Goal: Task Accomplishment & Management: Manage account settings

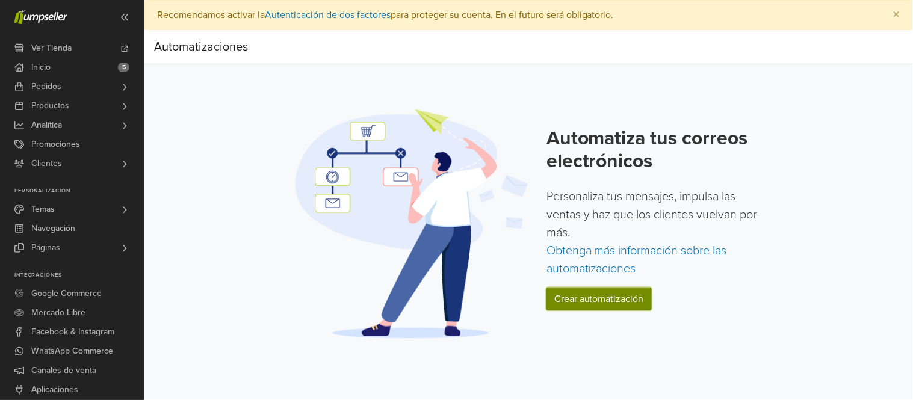
click at [621, 302] on link "Crear automatización" at bounding box center [598, 299] width 105 height 23
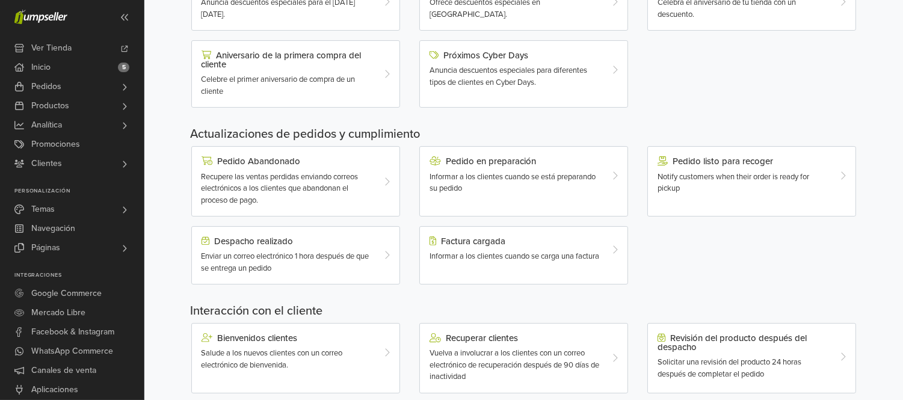
scroll to position [280, 0]
click at [328, 180] on span "Recupere las ventas perdidas enviando correos electrónicos a los clientes que a…" at bounding box center [280, 187] width 157 height 33
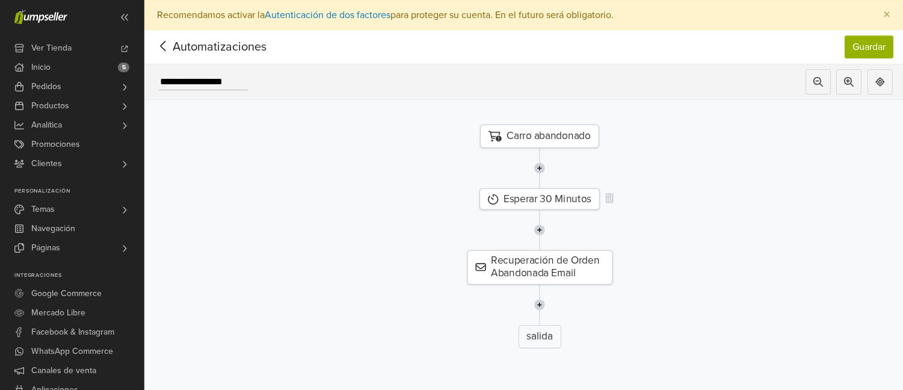
click at [514, 202] on div "Esperar 30 Minutos" at bounding box center [539, 199] width 120 height 22
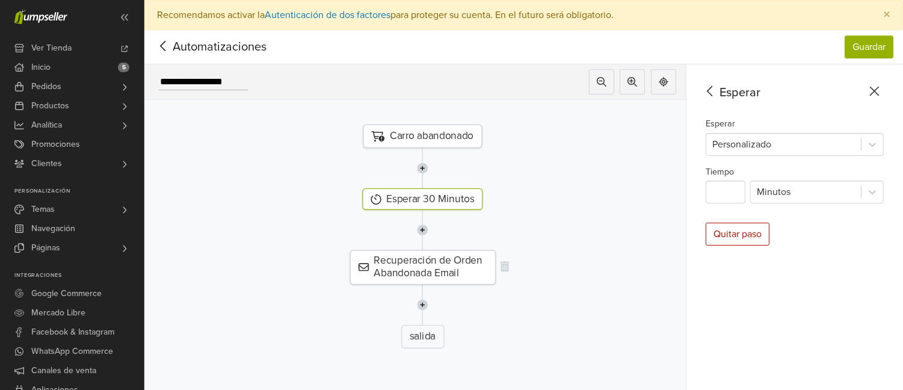
click at [416, 271] on div "Recuperación de Orden Abandonada Email" at bounding box center [423, 267] width 146 height 34
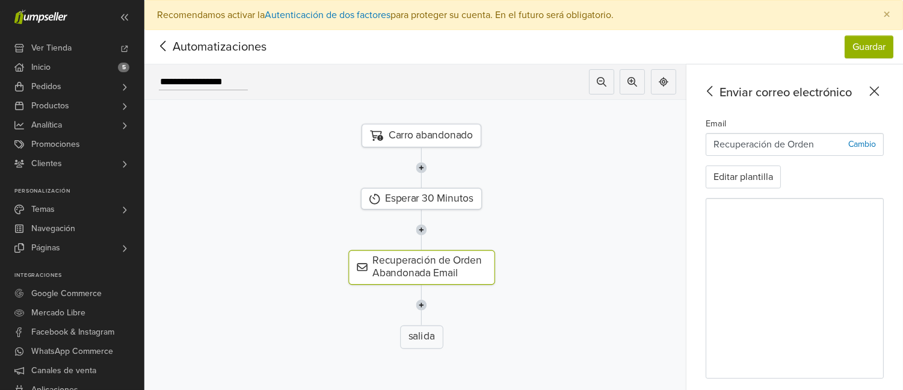
click at [430, 336] on div "salida" at bounding box center [421, 336] width 43 height 23
click at [423, 338] on div "salida" at bounding box center [421, 336] width 43 height 23
click at [766, 178] on button "Editar plantilla" at bounding box center [743, 176] width 75 height 23
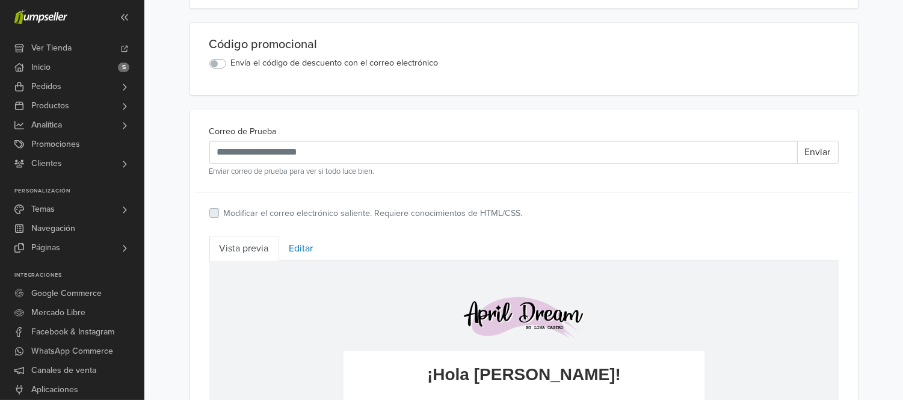
scroll to position [291, 0]
click at [231, 64] on label "Envía el código de descuento con el correo electrónico" at bounding box center [335, 62] width 208 height 13
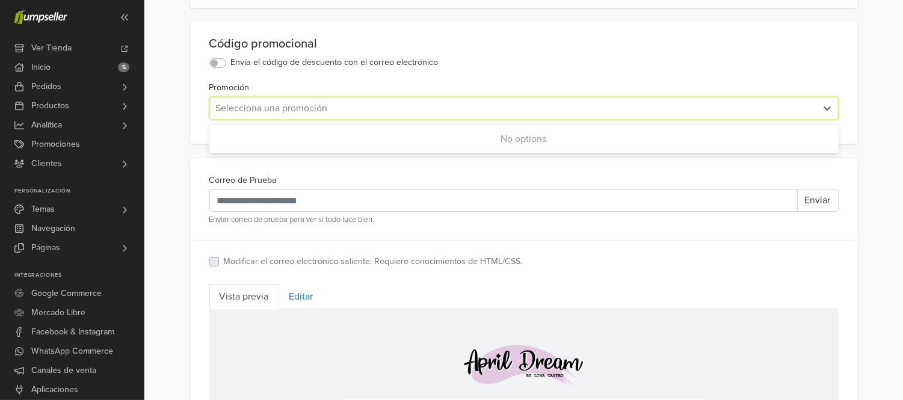
click at [237, 115] on div at bounding box center [513, 108] width 594 height 17
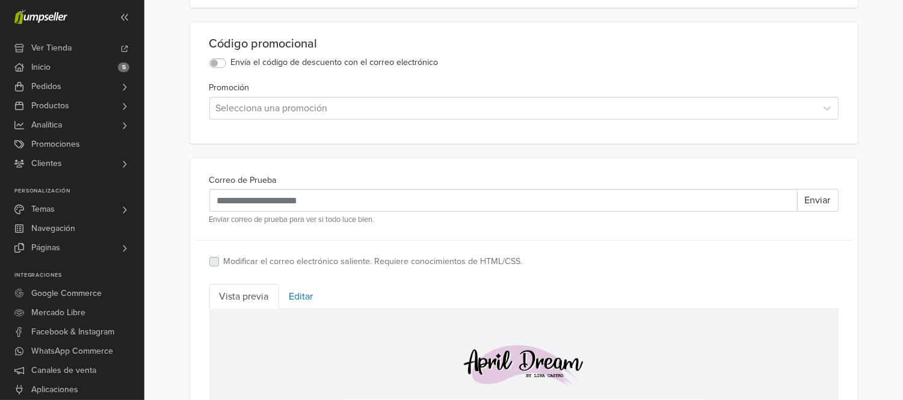
click at [231, 67] on label "Envía el código de descuento con el correo electrónico" at bounding box center [335, 62] width 208 height 13
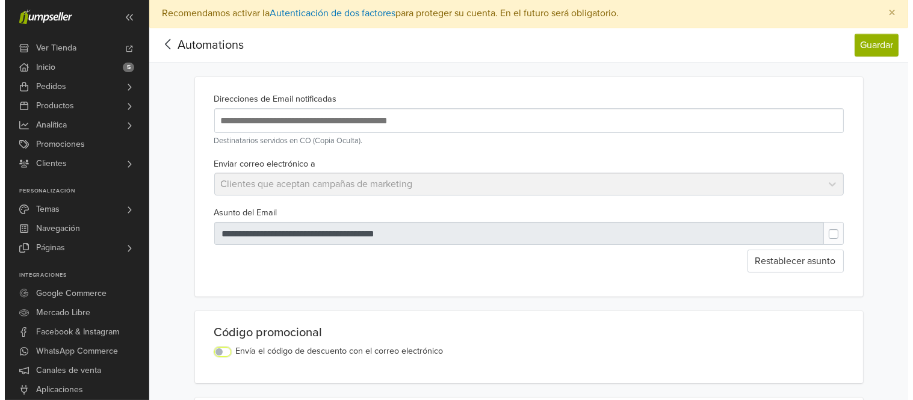
scroll to position [1, 0]
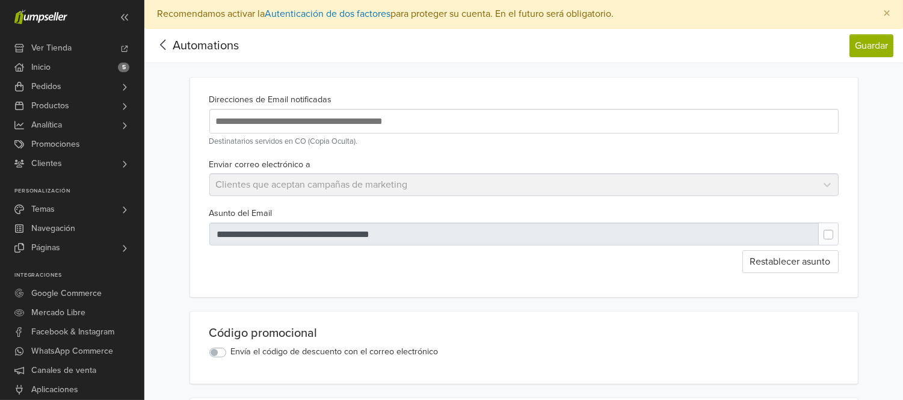
click at [162, 40] on icon at bounding box center [163, 44] width 19 height 15
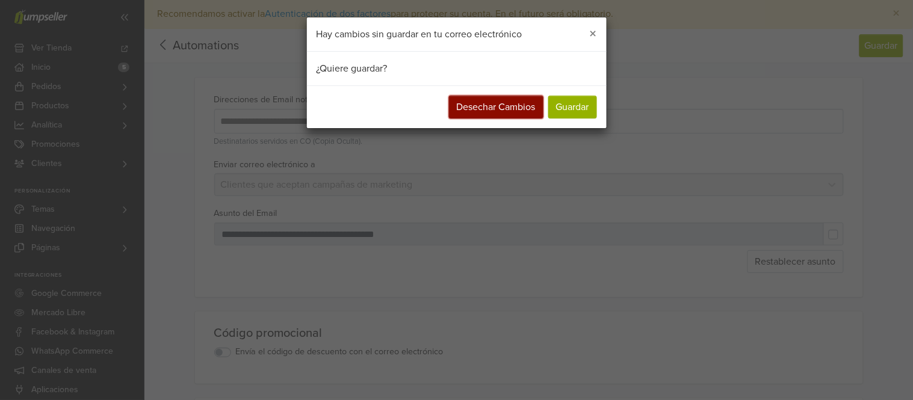
click at [521, 108] on button "Desechar Cambios" at bounding box center [496, 107] width 94 height 23
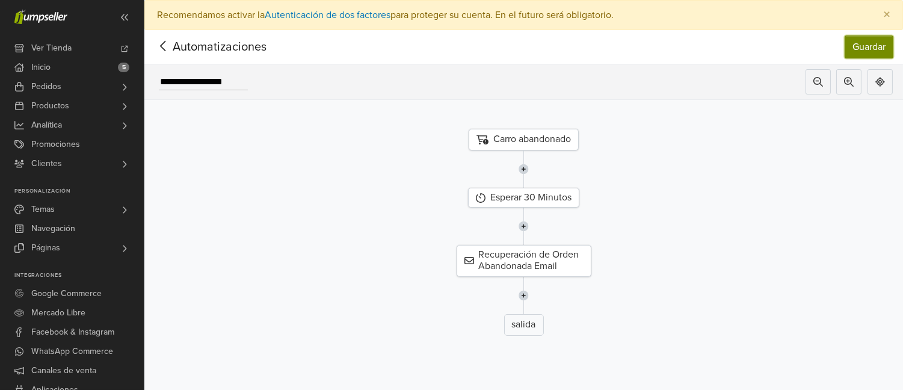
click at [876, 48] on button "Guardar" at bounding box center [869, 46] width 49 height 23
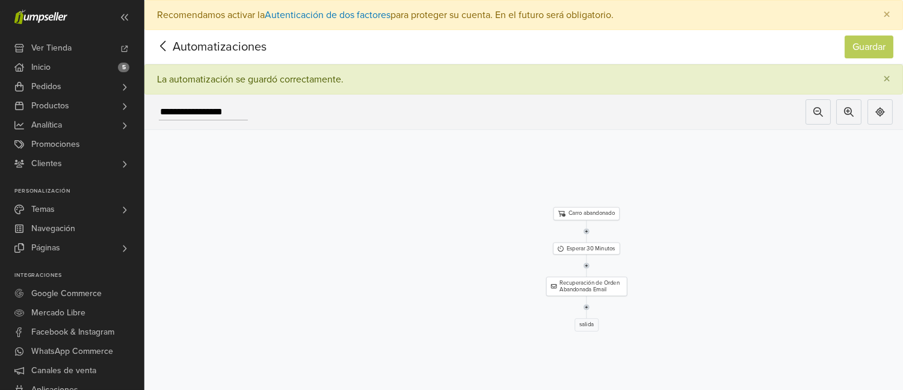
click at [164, 40] on icon at bounding box center [163, 45] width 19 height 15
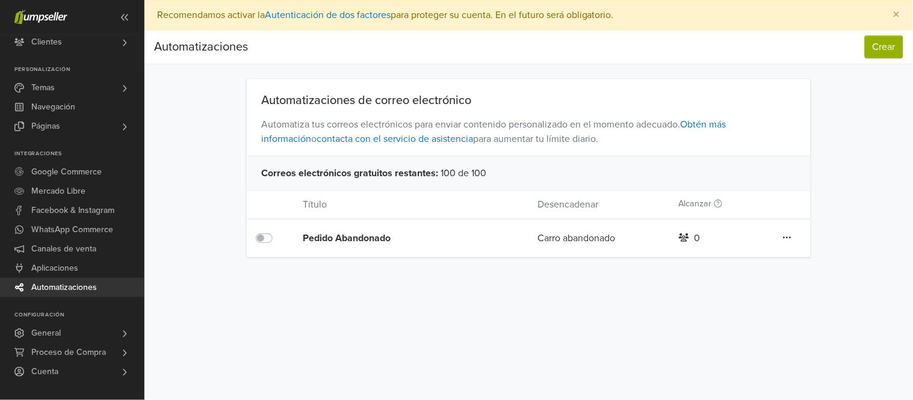
click at [80, 284] on span "Automatizaciones" at bounding box center [64, 287] width 66 height 19
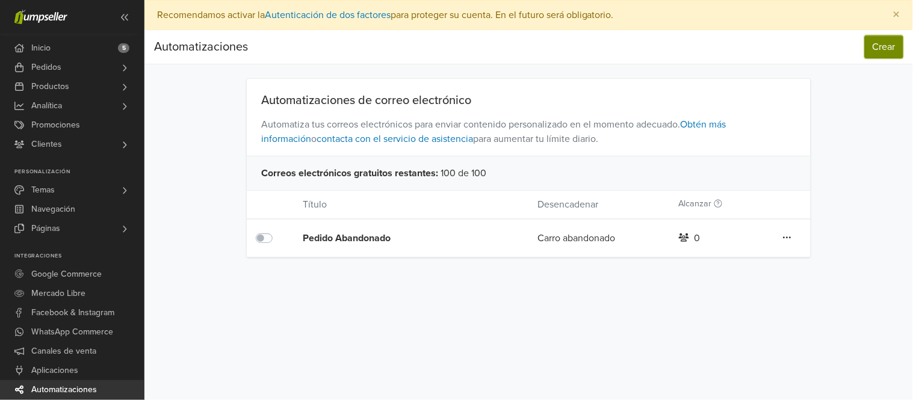
click at [882, 47] on button "Crear" at bounding box center [883, 46] width 38 height 23
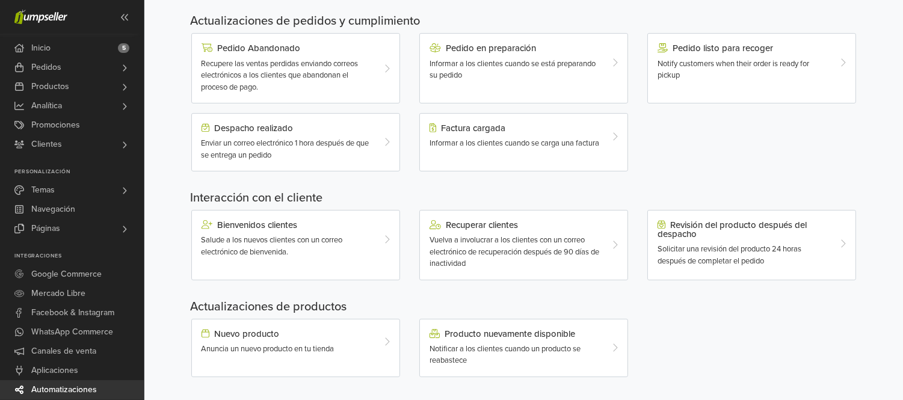
scroll to position [403, 0]
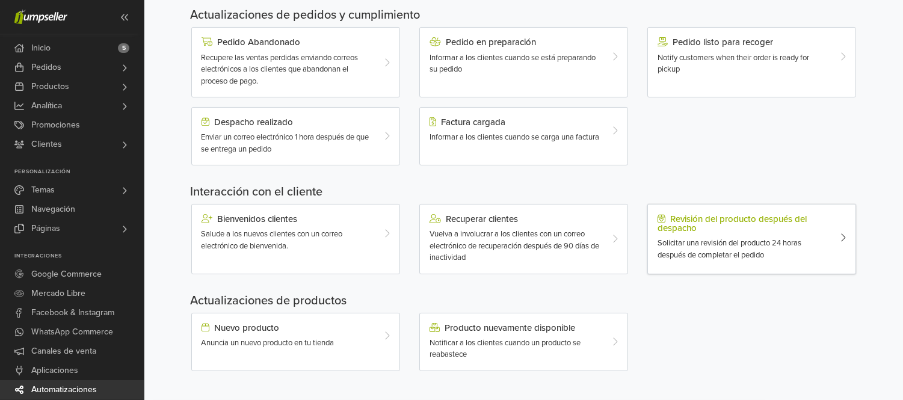
click at [708, 233] on div "Revisión del producto después del despacho Solicitar una revisión del producto …" at bounding box center [742, 237] width 189 height 47
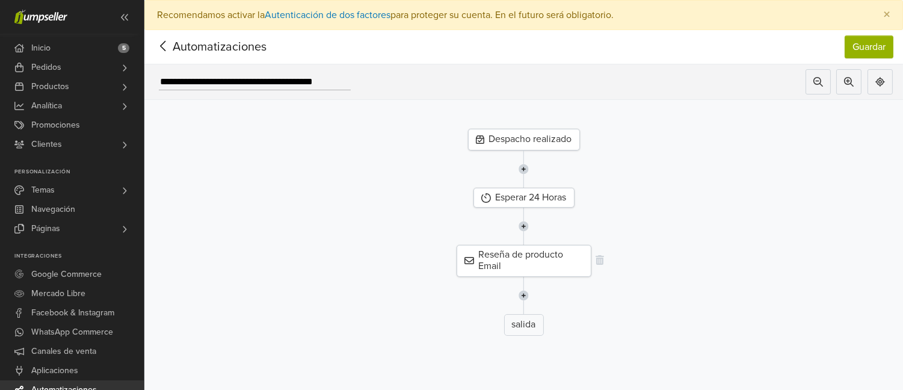
click at [526, 260] on div "Reseña de producto Email" at bounding box center [524, 260] width 135 height 31
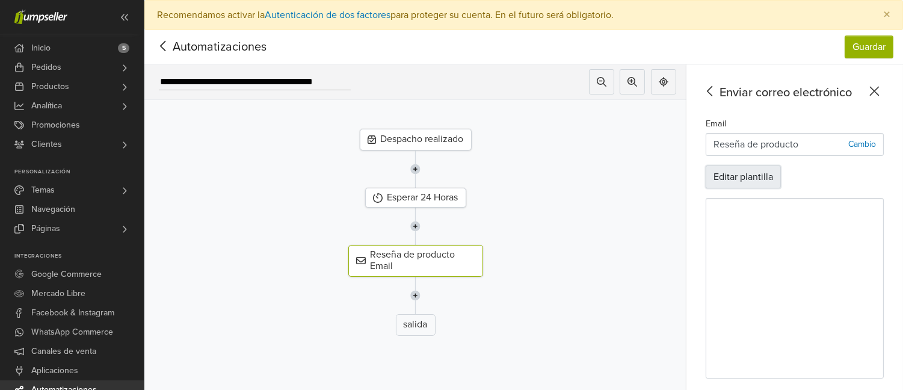
click at [755, 177] on button "Editar plantilla" at bounding box center [743, 176] width 75 height 23
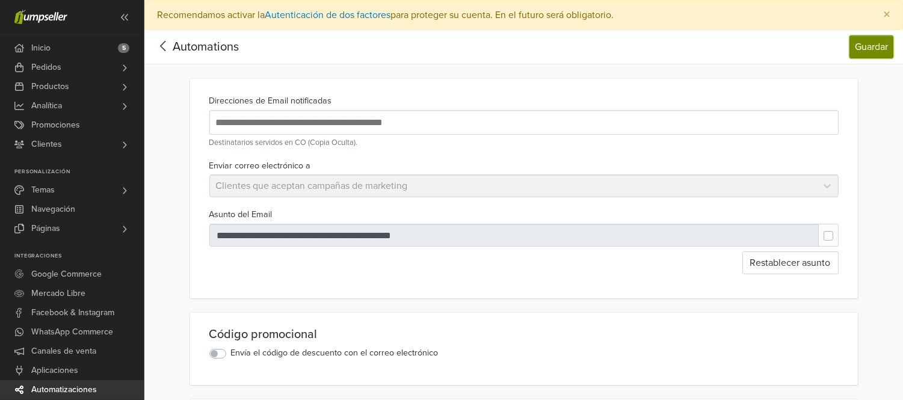
click at [873, 49] on button "Guardar" at bounding box center [871, 46] width 44 height 23
click at [164, 43] on icon at bounding box center [162, 46] width 5 height 10
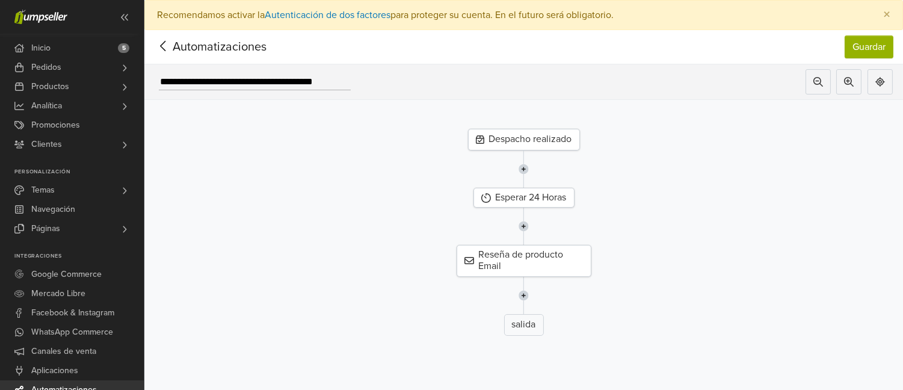
click at [166, 43] on icon at bounding box center [163, 45] width 19 height 15
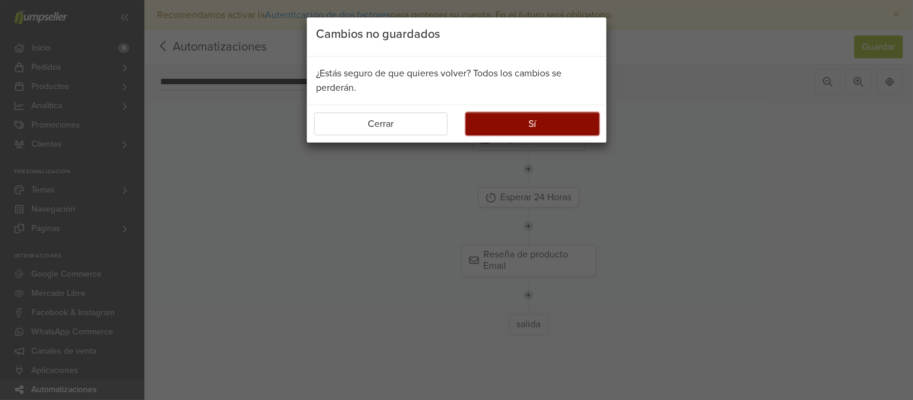
click at [491, 125] on button "Sí" at bounding box center [533, 123] width 134 height 23
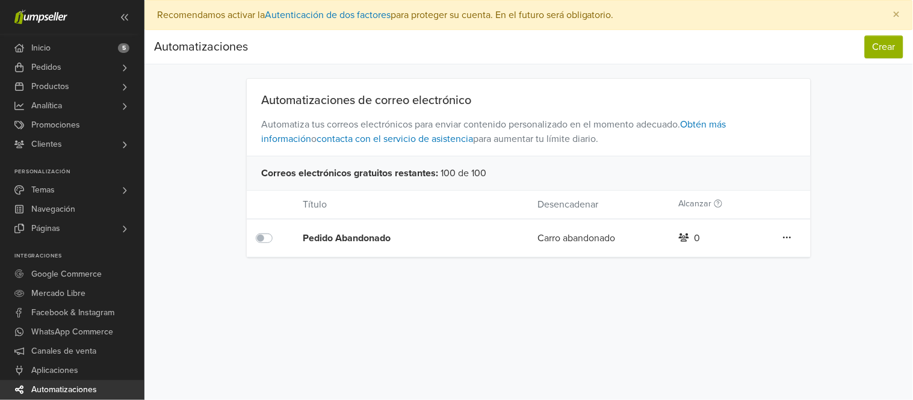
click at [683, 237] on icon at bounding box center [684, 237] width 11 height 8
click at [779, 237] on div "Editar Duplicar Borrar" at bounding box center [786, 238] width 47 height 16
click at [787, 236] on icon at bounding box center [787, 238] width 8 height 10
click at [882, 49] on button "Crear" at bounding box center [883, 46] width 38 height 23
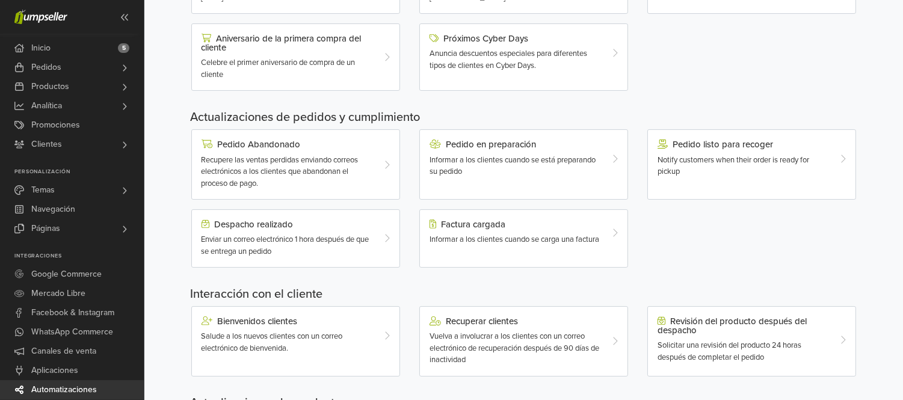
scroll to position [403, 0]
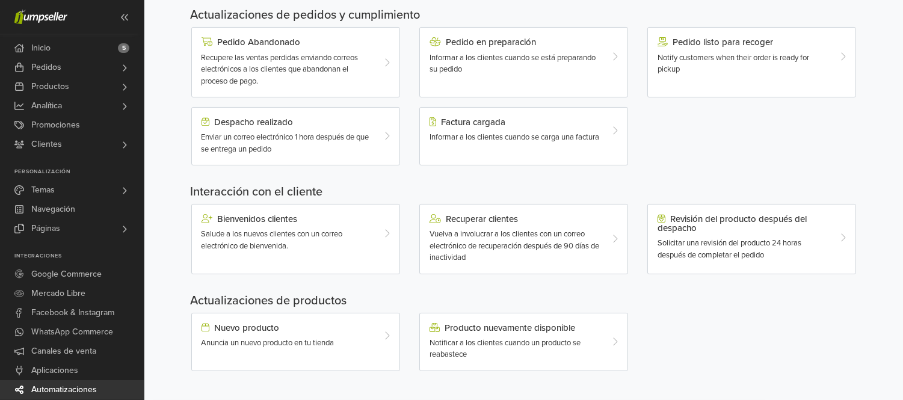
click at [576, 223] on div "Recuperar clientes" at bounding box center [515, 219] width 171 height 10
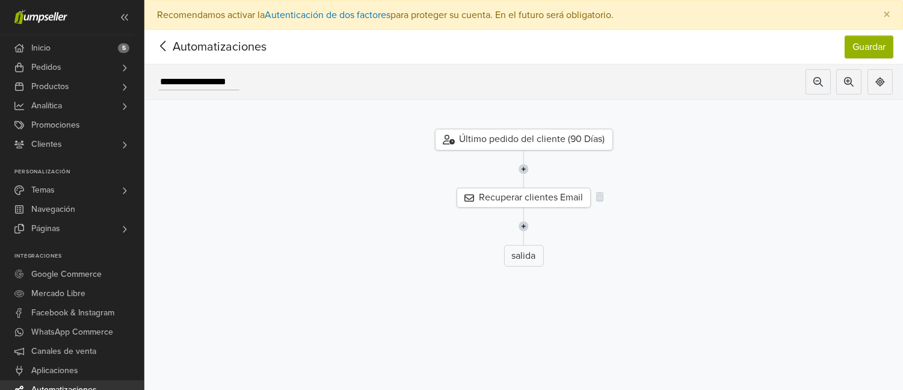
click at [532, 197] on div "Recuperar clientes Email" at bounding box center [524, 198] width 134 height 20
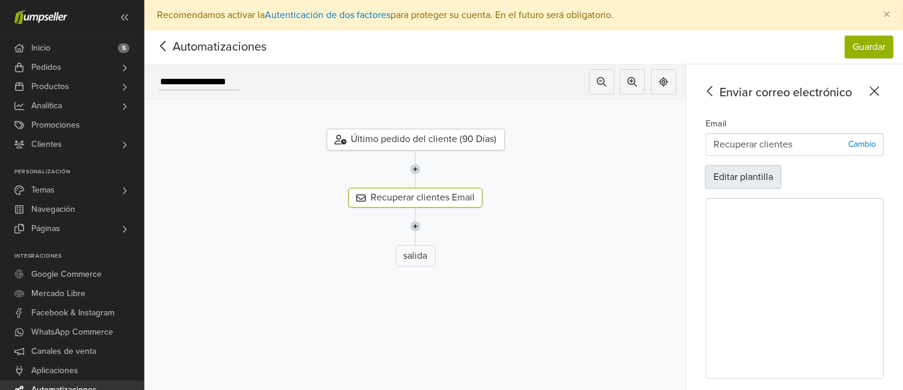
click at [749, 176] on button "Editar plantilla" at bounding box center [743, 176] width 75 height 23
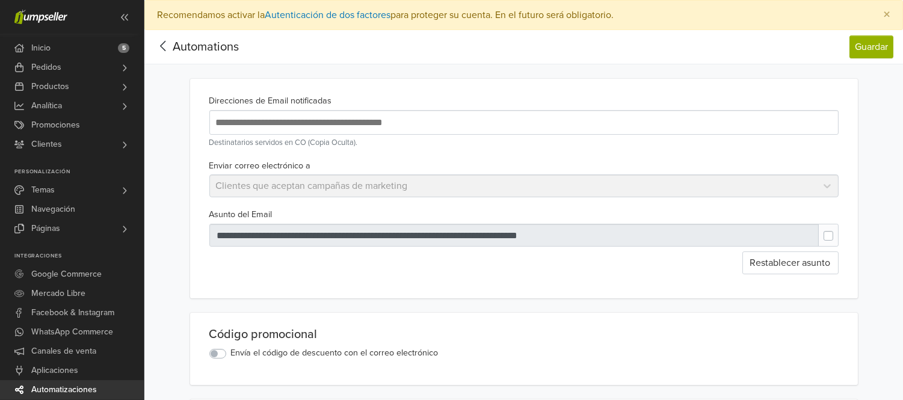
click at [164, 46] on icon at bounding box center [163, 45] width 19 height 15
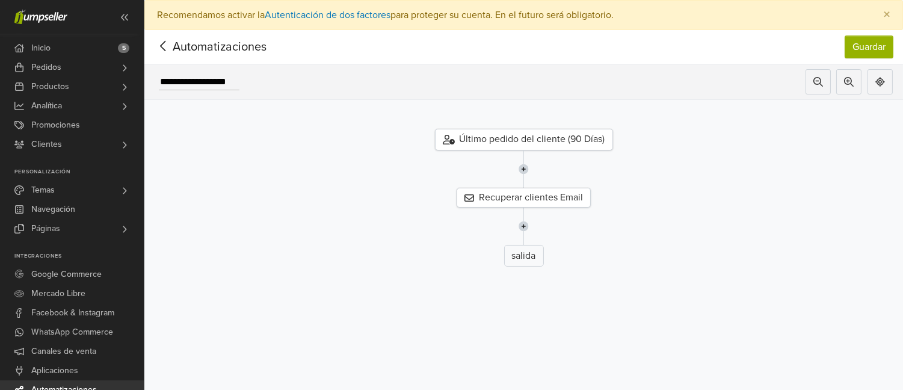
click at [164, 46] on icon at bounding box center [163, 45] width 19 height 15
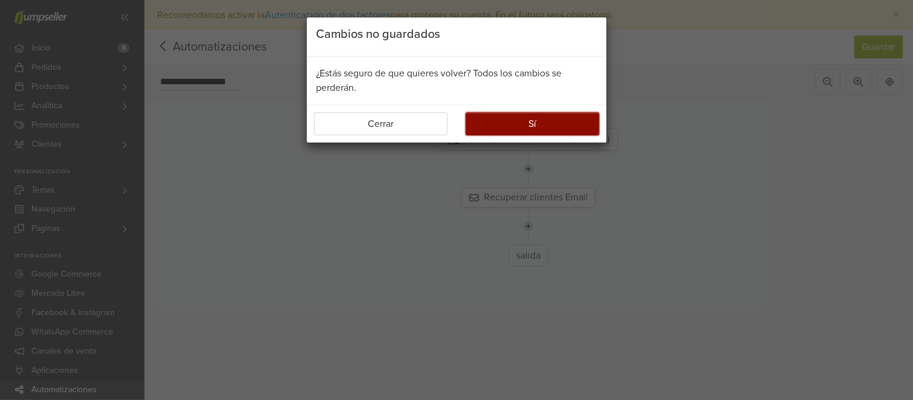
click at [519, 133] on button "Sí" at bounding box center [533, 123] width 134 height 23
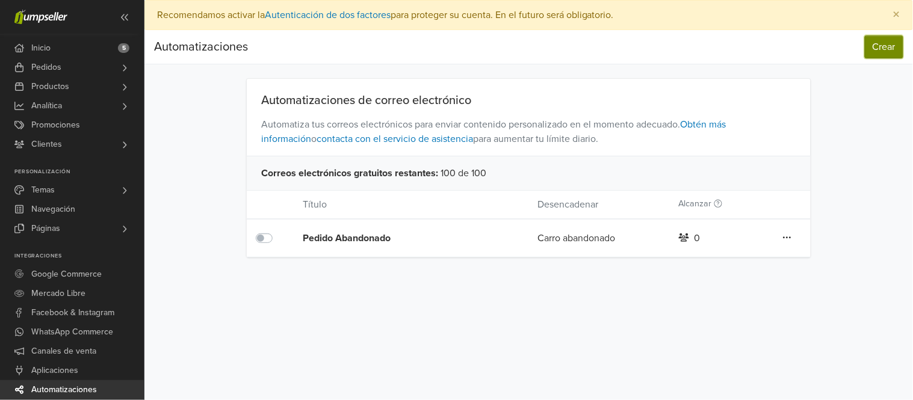
click at [871, 49] on button "Crear" at bounding box center [883, 46] width 38 height 23
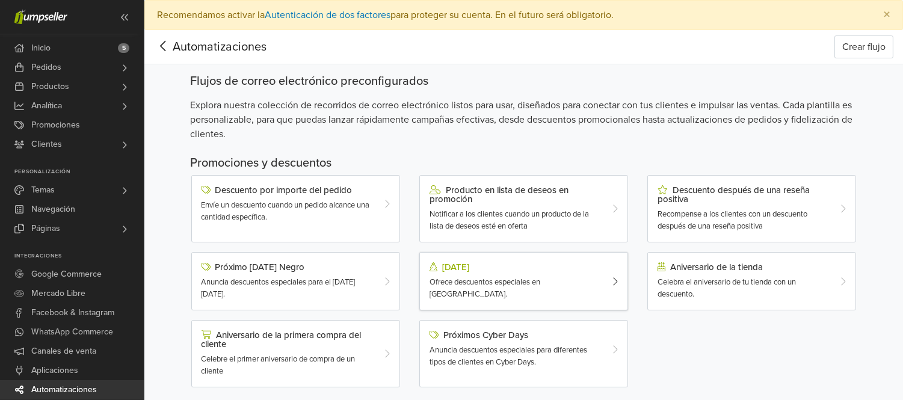
scroll to position [403, 0]
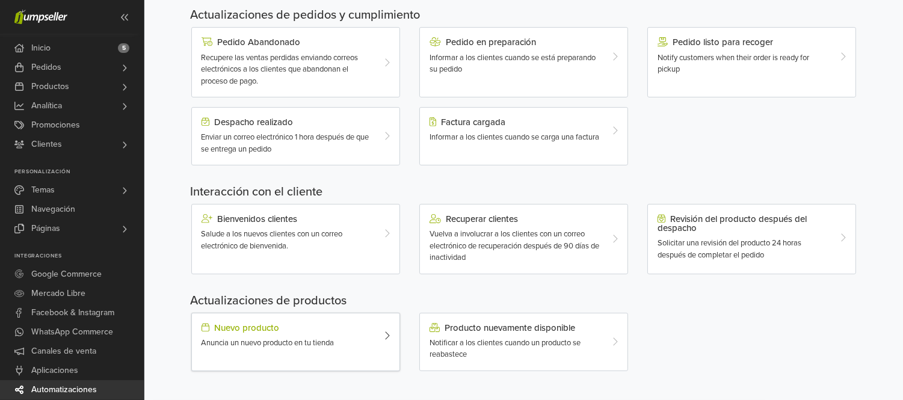
click at [320, 346] on span "Anuncia un nuevo producto en tu tienda" at bounding box center [268, 343] width 133 height 10
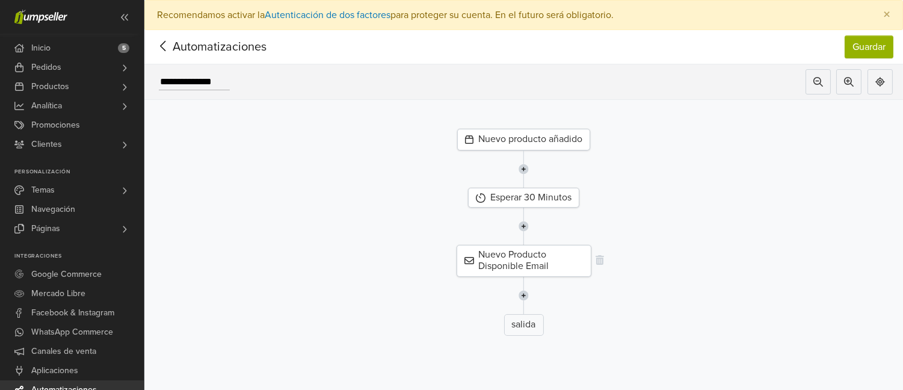
click at [514, 262] on div "Nuevo Producto Disponible Email" at bounding box center [524, 260] width 135 height 31
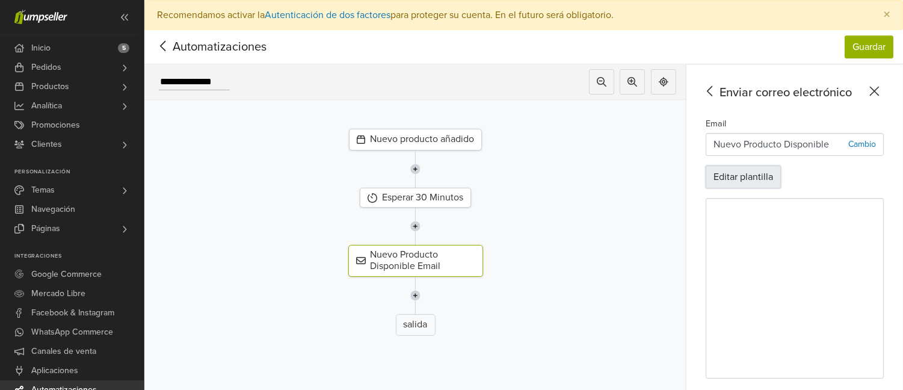
click at [738, 174] on button "Editar plantilla" at bounding box center [743, 176] width 75 height 23
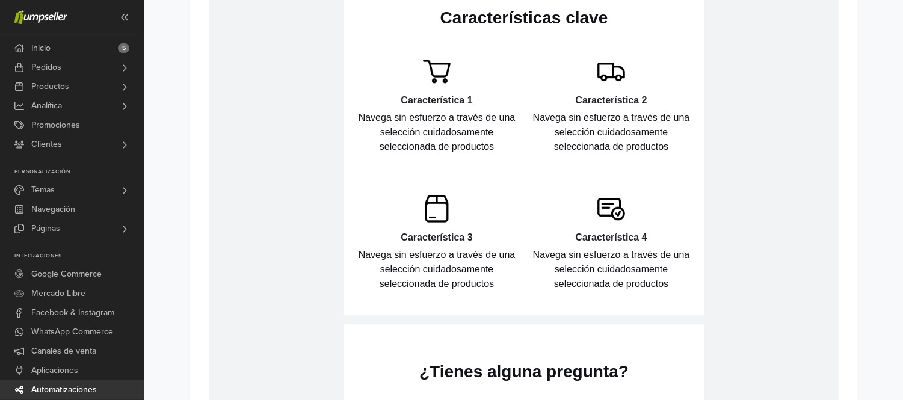
scroll to position [1065, 0]
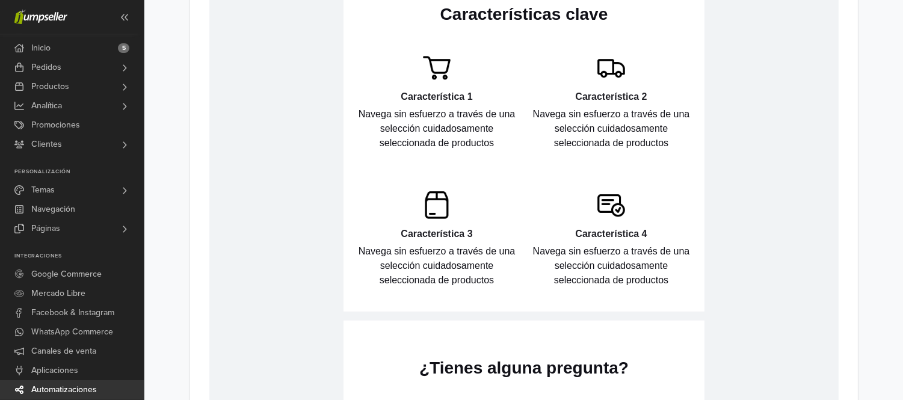
click at [446, 109] on p "Navega sin esfuerzo a través de una selección cuidadosamente seleccionada de pr…" at bounding box center [436, 128] width 162 height 43
click at [446, 127] on p "Navega sin esfuerzo a través de una selección cuidadosamente seleccionada de pr…" at bounding box center [436, 128] width 162 height 43
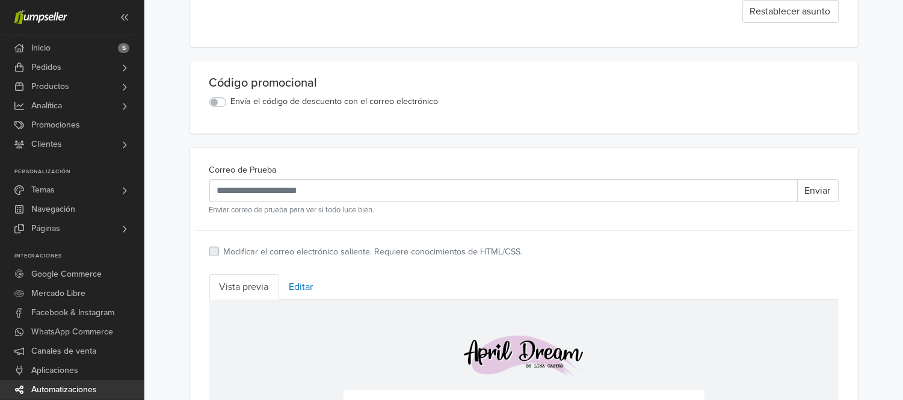
scroll to position [0, 0]
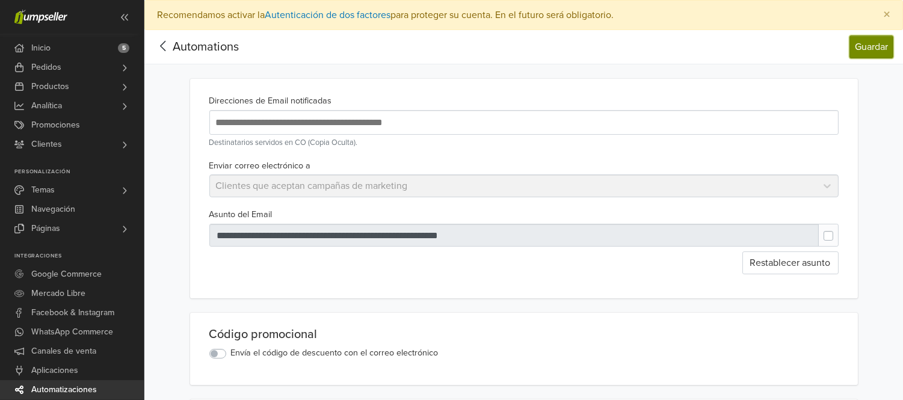
click at [867, 44] on button "Guardar" at bounding box center [871, 46] width 44 height 23
click at [163, 47] on icon at bounding box center [163, 45] width 19 height 15
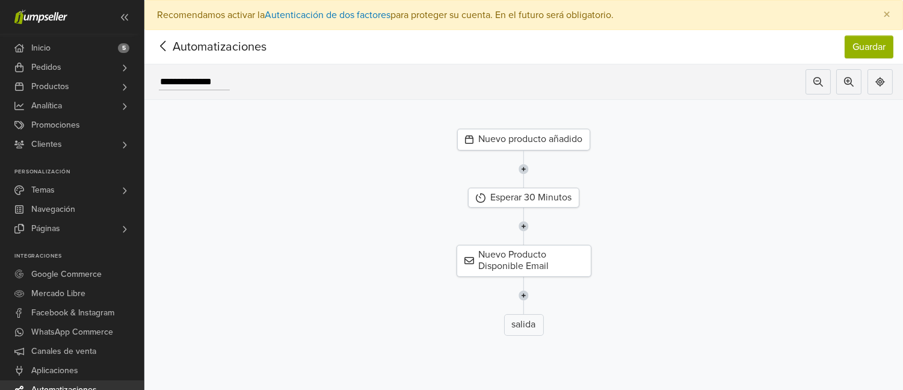
click at [165, 45] on icon at bounding box center [163, 45] width 19 height 15
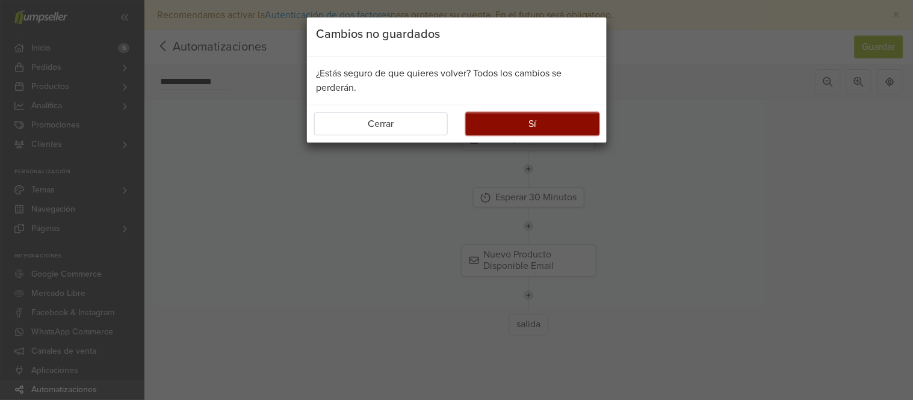
click at [528, 113] on button "Sí" at bounding box center [533, 123] width 134 height 23
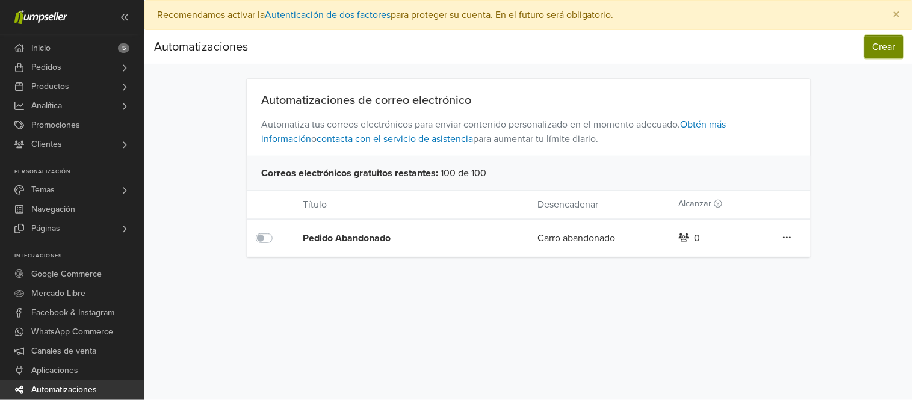
click at [884, 45] on button "Crear" at bounding box center [883, 46] width 38 height 23
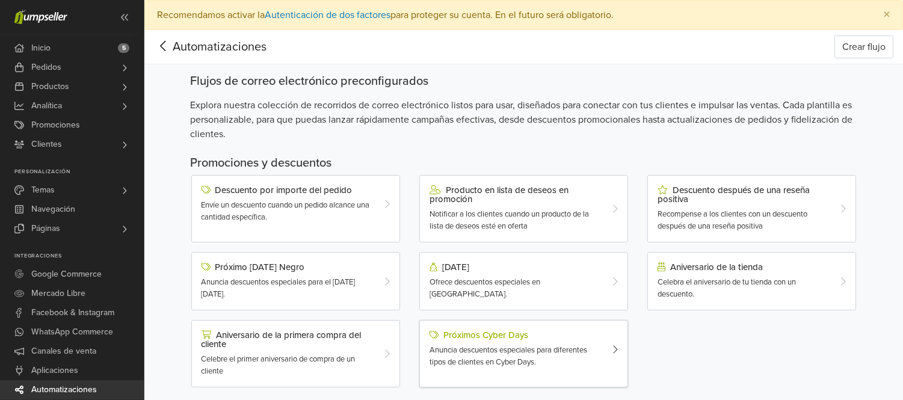
scroll to position [403, 0]
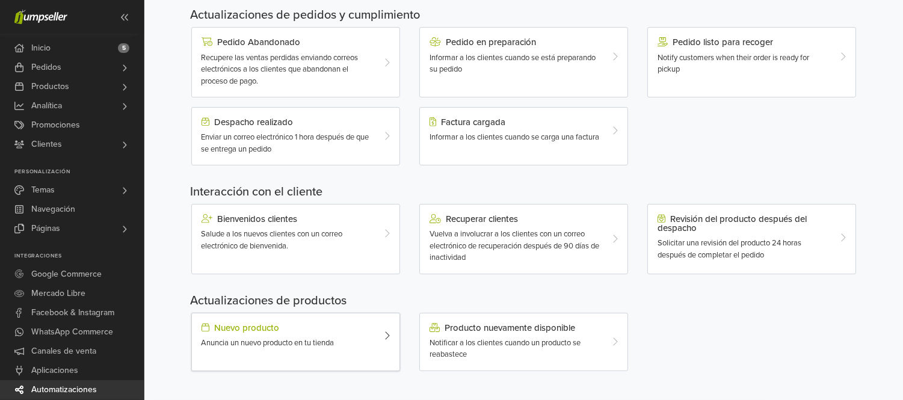
click at [362, 337] on div "Anuncia un nuevo producto en tu tienda" at bounding box center [287, 343] width 171 height 12
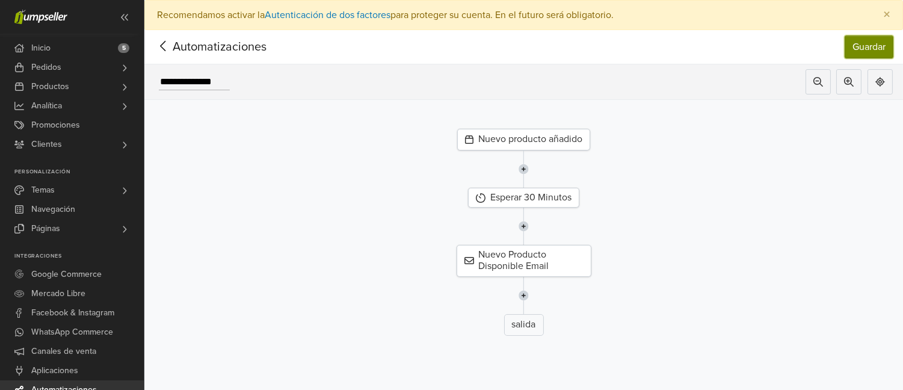
click at [881, 51] on button "Guardar" at bounding box center [869, 46] width 49 height 23
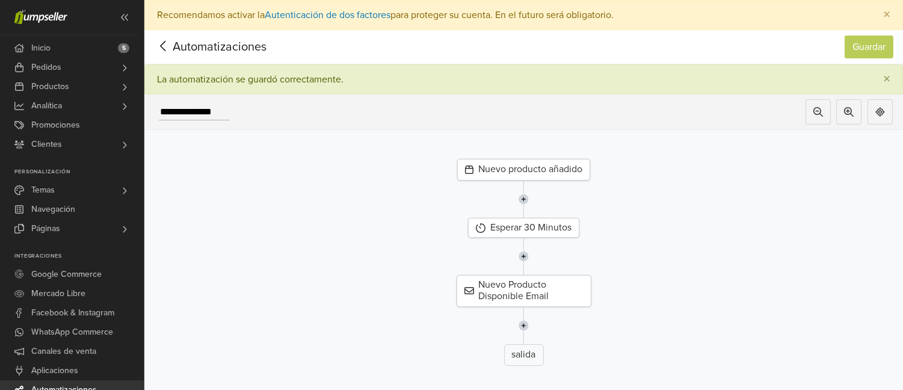
click at [161, 44] on icon at bounding box center [163, 45] width 19 height 15
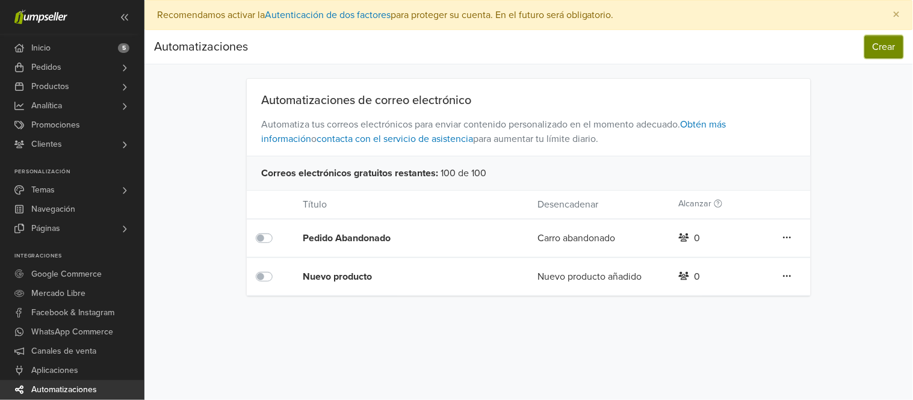
click at [876, 45] on button "Crear" at bounding box center [883, 46] width 38 height 23
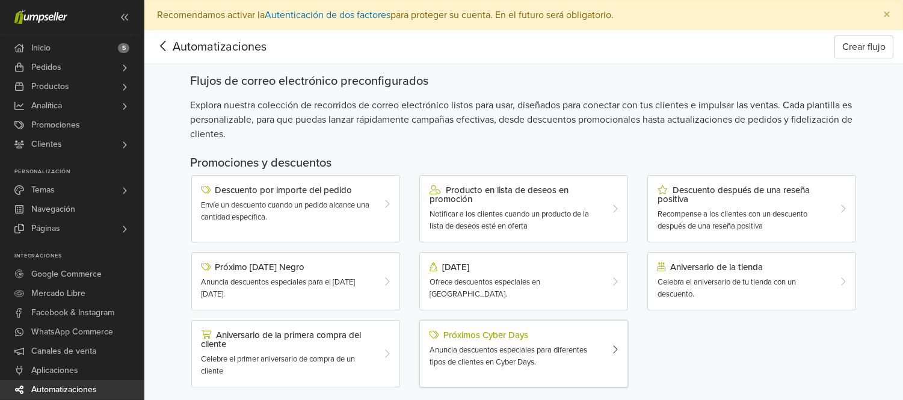
scroll to position [403, 0]
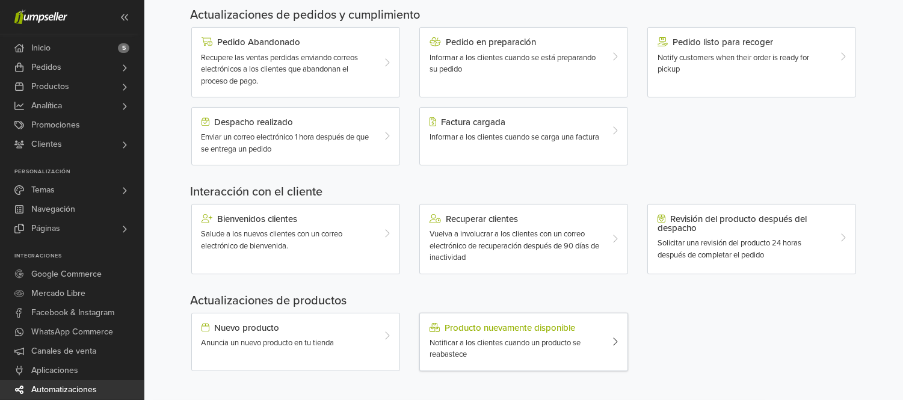
click at [504, 330] on div "Producto nuevamente disponible" at bounding box center [515, 328] width 171 height 10
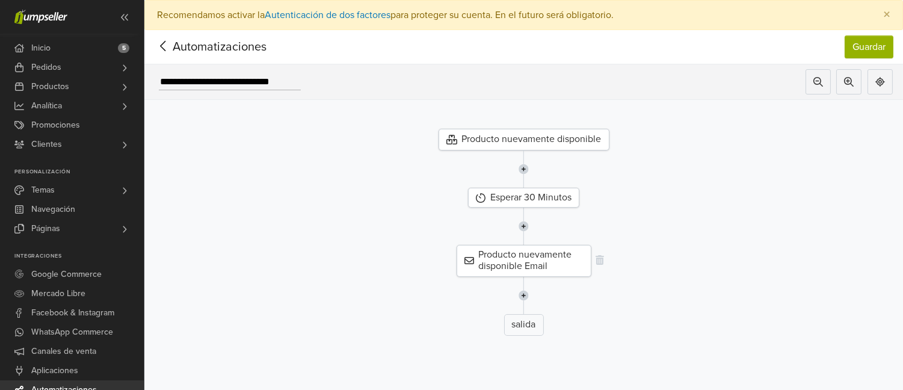
click at [525, 259] on div "Producto nuevamente disponible Email" at bounding box center [524, 260] width 135 height 31
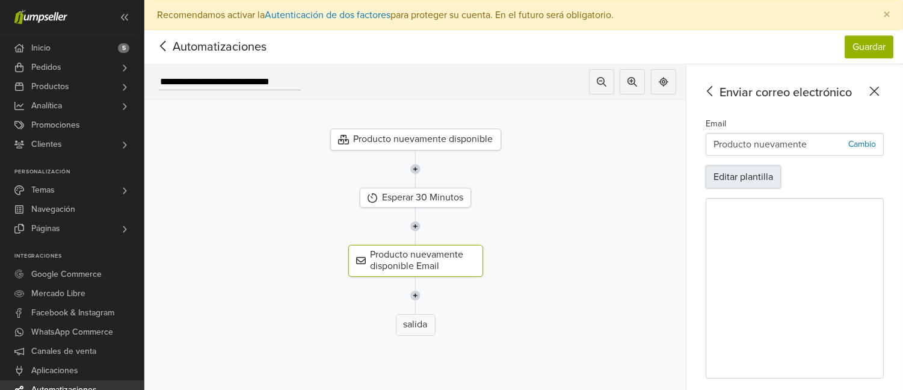
click at [751, 174] on button "Editar plantilla" at bounding box center [743, 176] width 75 height 23
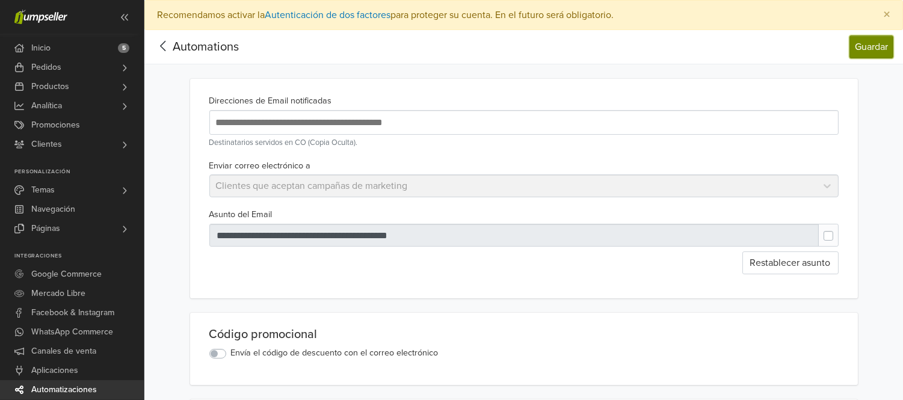
click at [868, 45] on button "Guardar" at bounding box center [871, 46] width 44 height 23
click at [869, 50] on button "Guardar" at bounding box center [871, 46] width 44 height 23
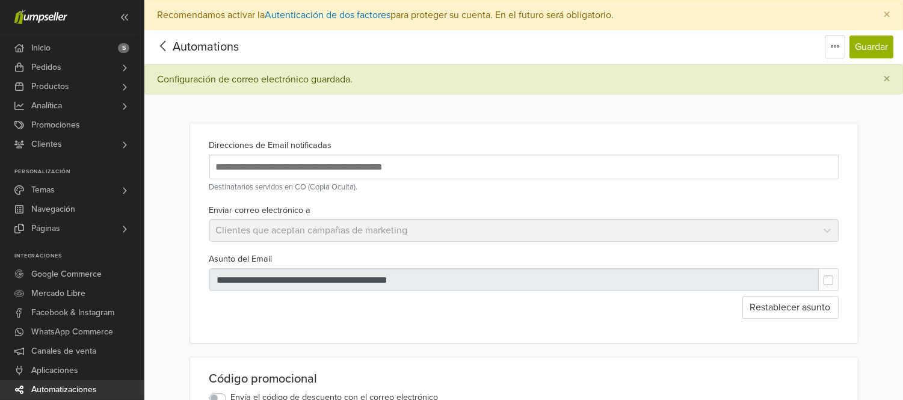
click at [160, 46] on icon at bounding box center [162, 46] width 5 height 10
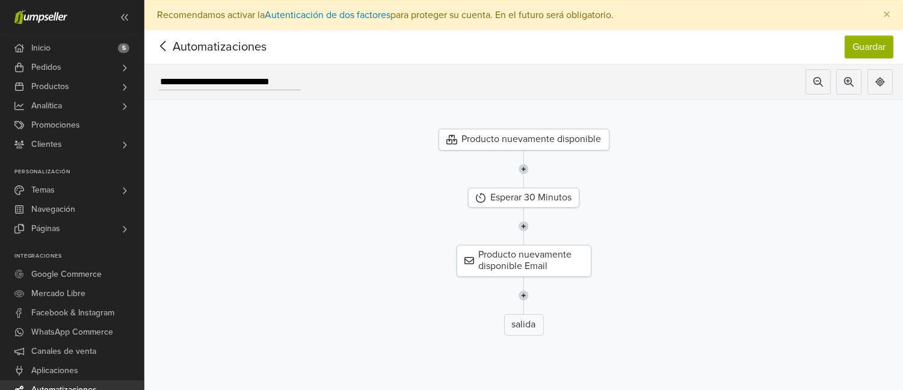
click at [162, 50] on icon at bounding box center [163, 45] width 19 height 15
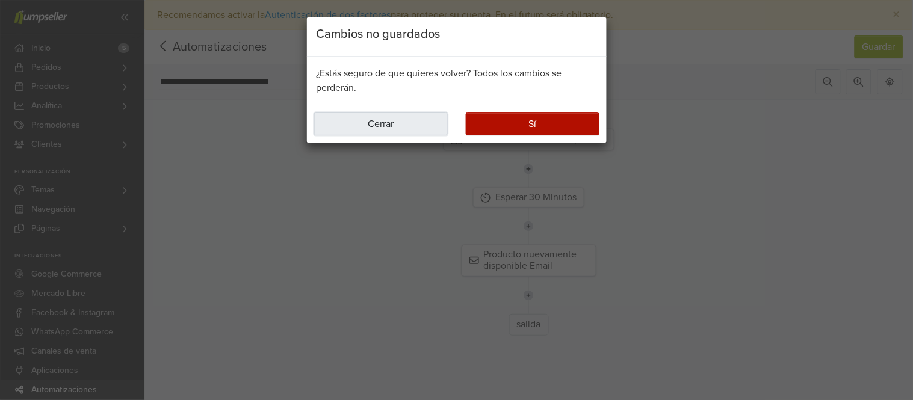
click at [406, 125] on button "Cerrar" at bounding box center [381, 123] width 134 height 23
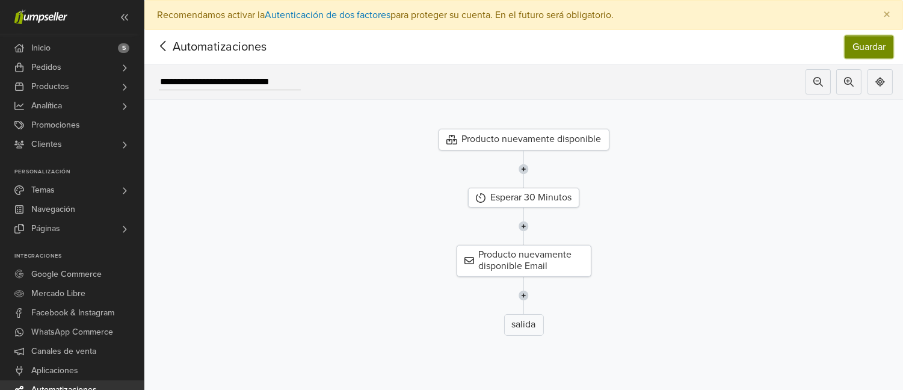
click at [873, 45] on button "Guardar" at bounding box center [869, 46] width 49 height 23
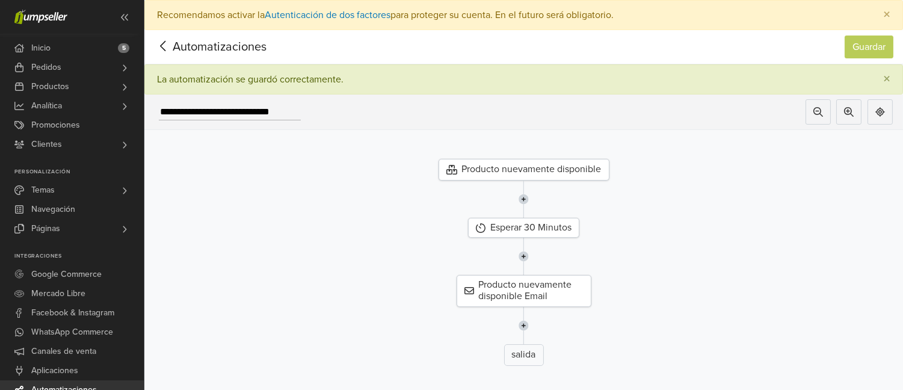
click at [161, 46] on icon at bounding box center [162, 46] width 5 height 10
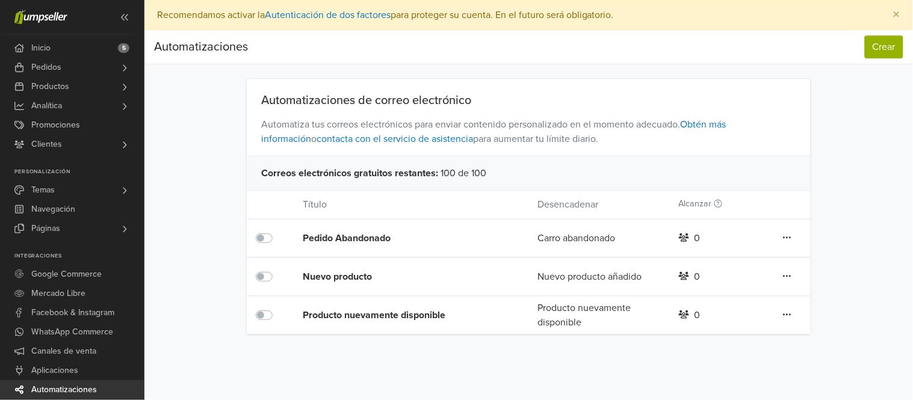
click at [682, 233] on icon at bounding box center [684, 237] width 11 height 8
click at [688, 266] on div "Nuevo producto Nuevo producto añadido 0 Editar Duplicar Borrar" at bounding box center [529, 276] width 564 height 38
click at [686, 279] on icon at bounding box center [684, 276] width 11 height 8
click at [687, 317] on icon at bounding box center [684, 314] width 11 height 8
click at [115, 82] on link "Productos" at bounding box center [72, 86] width 144 height 19
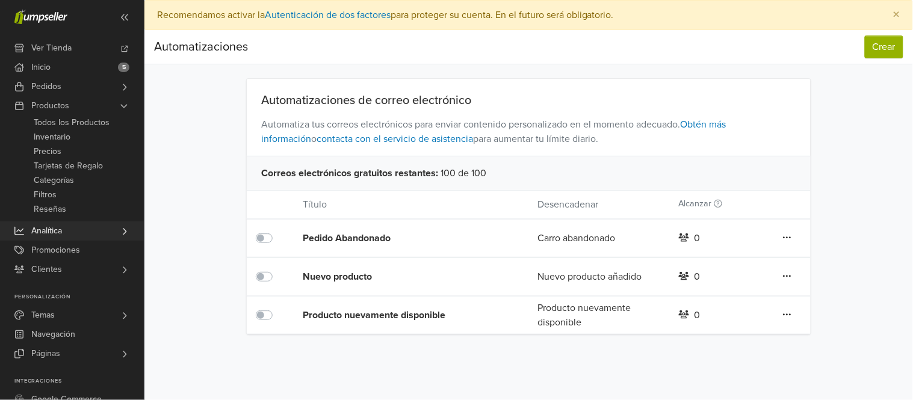
click at [77, 229] on link "Analítica" at bounding box center [72, 230] width 144 height 19
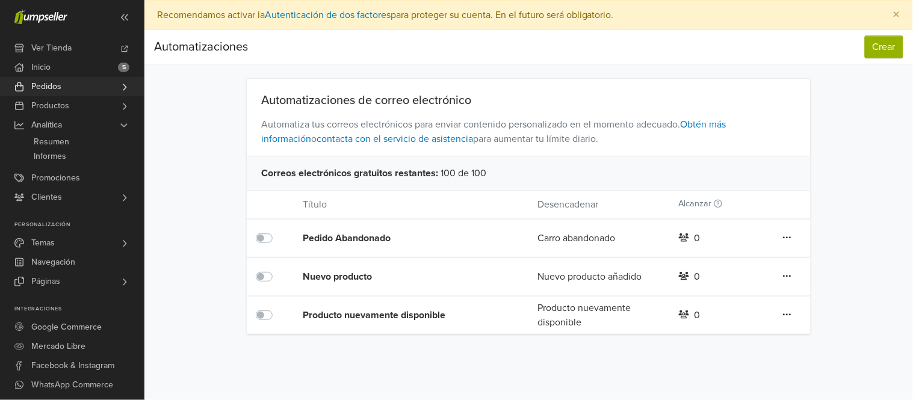
click at [62, 87] on link "Pedidos" at bounding box center [72, 86] width 144 height 19
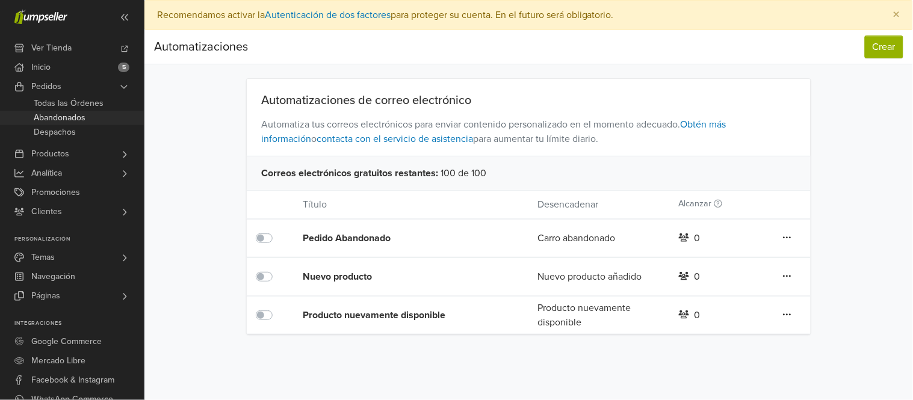
click at [72, 114] on span "Abandonados" at bounding box center [60, 118] width 52 height 14
